Goal: Information Seeking & Learning: Learn about a topic

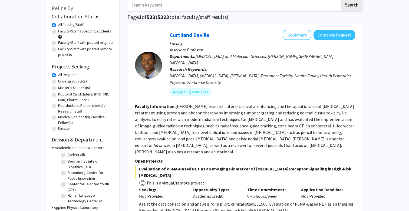
scroll to position [36, 0]
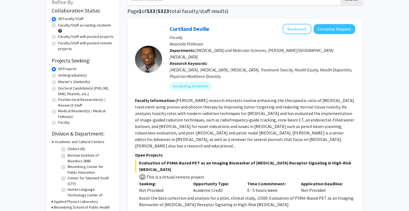
click at [72, 25] on label "Faculty/Staff accepting students" at bounding box center [84, 25] width 53 height 6
click at [62, 25] on input "Faculty/Staff accepting students" at bounding box center [60, 24] width 4 height 4
radio input "true"
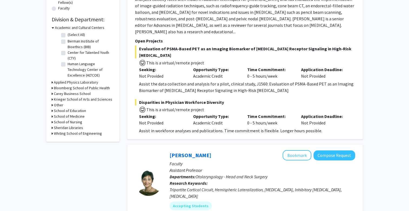
scroll to position [136, 0]
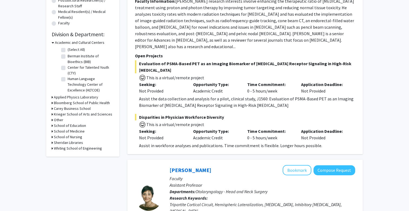
click at [51, 98] on div "Refine By Collaboration Status: Collaboration Status All Faculty/Staff Collabor…" at bounding box center [82, 24] width 73 height 263
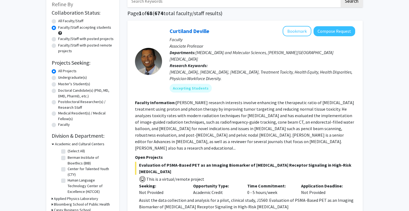
scroll to position [0, 0]
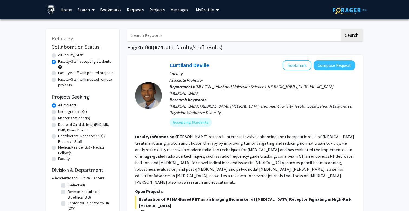
click at [58, 117] on div "Master's Student(s)" at bounding box center [83, 118] width 62 height 6
click at [56, 118] on div "Master's Student(s)" at bounding box center [83, 118] width 62 height 6
click at [58, 119] on label "Master's Student(s)" at bounding box center [74, 118] width 32 height 6
click at [58, 119] on input "Master's Student(s)" at bounding box center [60, 117] width 4 height 4
radio input "true"
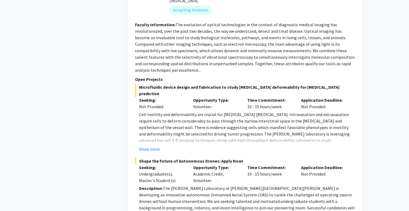
scroll to position [2478, 0]
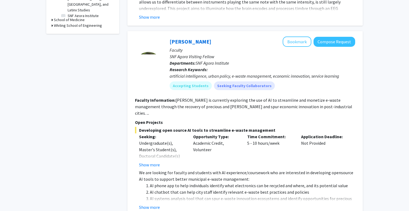
scroll to position [251, 0]
